Goal: Transaction & Acquisition: Purchase product/service

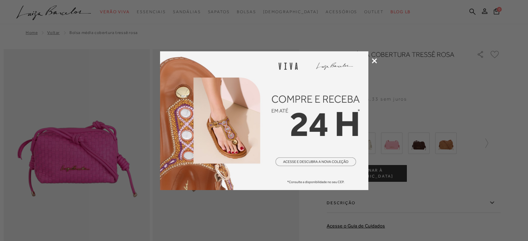
click at [372, 61] on div at bounding box center [264, 120] width 528 height 241
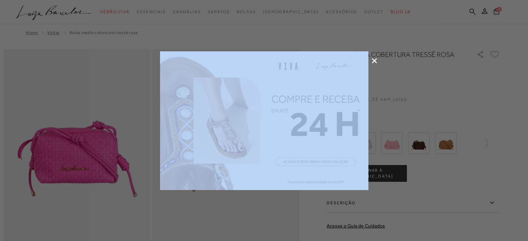
click at [373, 59] on icon at bounding box center [374, 60] width 5 height 5
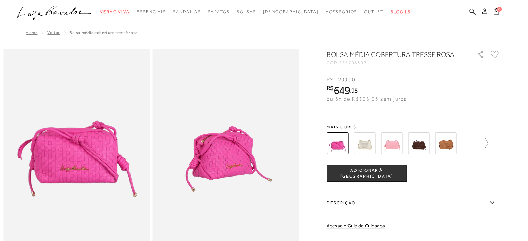
click at [486, 144] on icon at bounding box center [484, 144] width 10 height 10
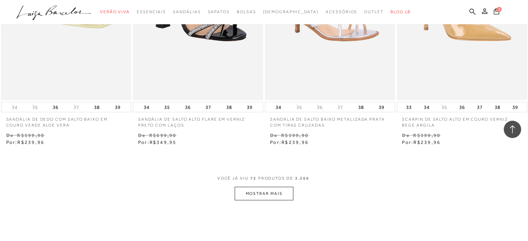
scroll to position [4447, 0]
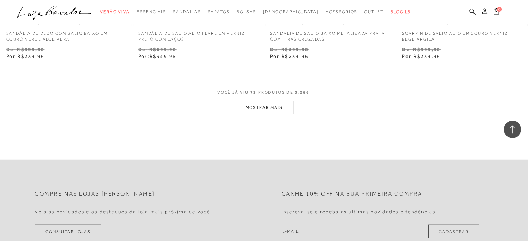
click at [268, 111] on button "MOSTRAR MAIS" at bounding box center [264, 108] width 58 height 14
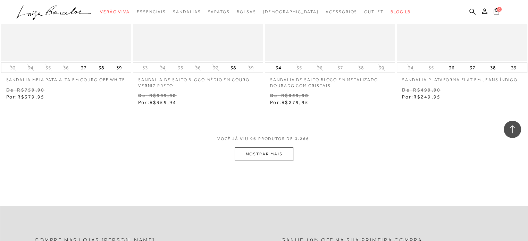
scroll to position [5906, 0]
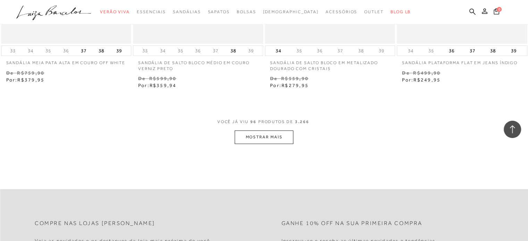
click at [280, 138] on button "MOSTRAR MAIS" at bounding box center [264, 138] width 58 height 14
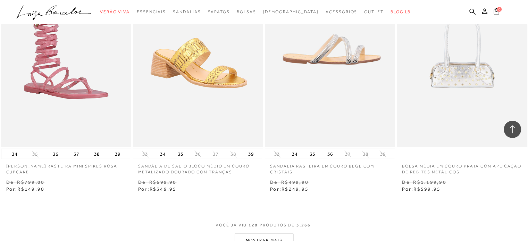
scroll to position [7295, 0]
